Goal: Task Accomplishment & Management: Manage account settings

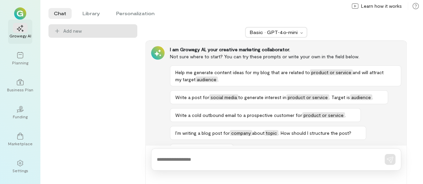
click at [23, 28] on icon at bounding box center [20, 28] width 7 height 7
click at [19, 59] on div at bounding box center [20, 55] width 15 height 10
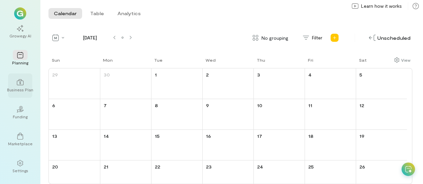
click at [22, 83] on icon at bounding box center [20, 82] width 7 height 7
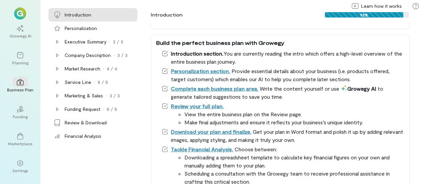
scroll to position [117, 0]
click at [21, 5] on div "Growegy AI Planning Business Plan 02 Funding Marketplace Settings ** Account" at bounding box center [20, 92] width 40 height 184
click at [22, 15] on img at bounding box center [20, 13] width 12 height 12
click at [21, 32] on div at bounding box center [20, 28] width 15 height 10
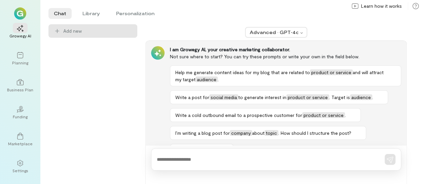
scroll to position [19, 0]
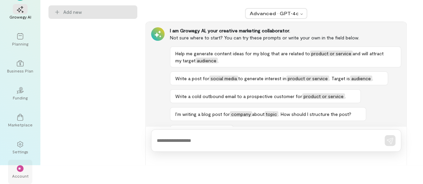
click at [22, 178] on div "** Account" at bounding box center [20, 171] width 24 height 24
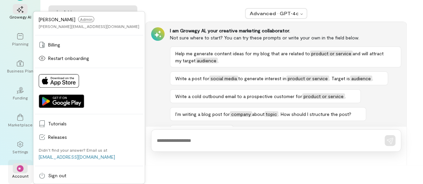
click at [21, 174] on div "Account" at bounding box center [20, 175] width 16 height 5
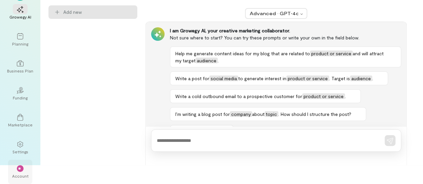
click at [21, 174] on div "Account" at bounding box center [20, 175] width 16 height 5
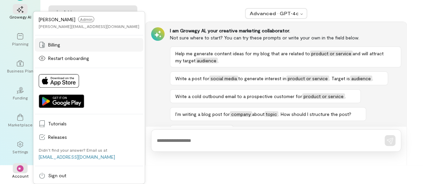
click at [59, 45] on span "Billing" at bounding box center [93, 44] width 91 height 7
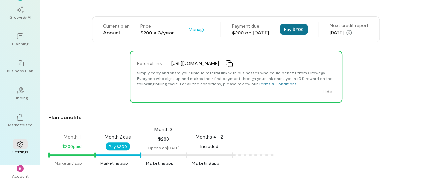
click at [296, 30] on button "Pay $200" at bounding box center [294, 29] width 28 height 11
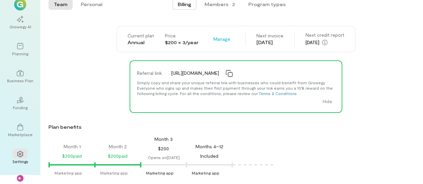
scroll to position [5, 0]
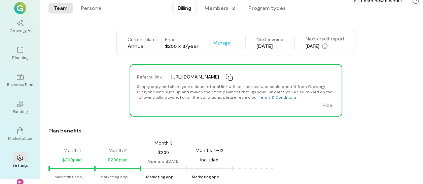
drag, startPoint x: 416, startPoint y: 40, endPoint x: 417, endPoint y: 36, distance: 4.2
click at [417, 36] on div "Current plan Annual Price $200 × 3/year Manage Next invoice [DATE] Next credit …" at bounding box center [231, 102] width 382 height 151
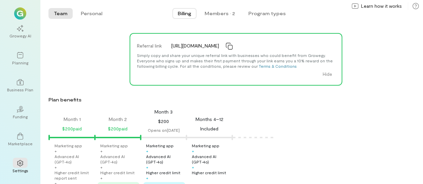
scroll to position [29, 0]
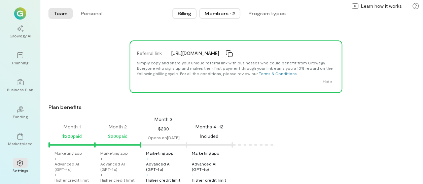
click at [220, 18] on button "Members · 2" at bounding box center [219, 13] width 41 height 11
